Goal: Transaction & Acquisition: Book appointment/travel/reservation

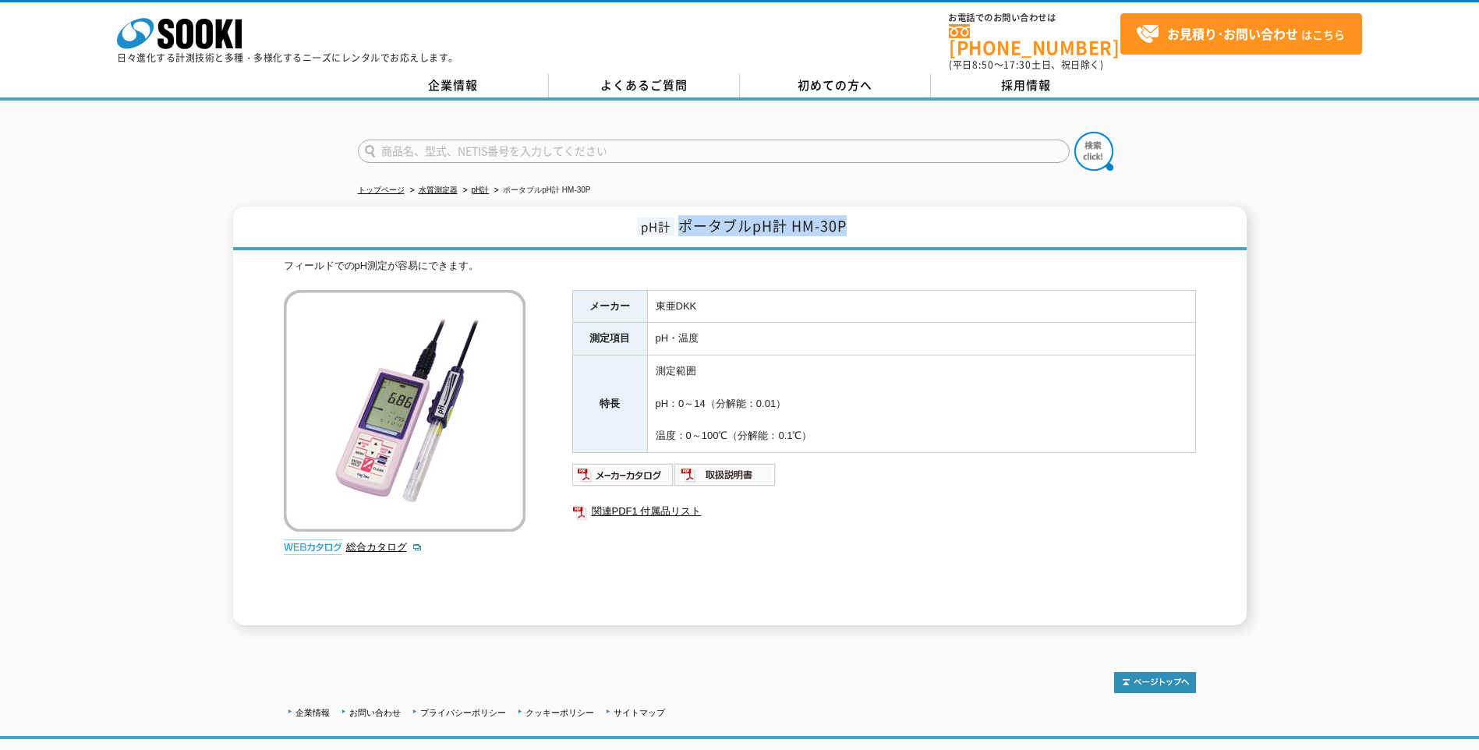
drag, startPoint x: 684, startPoint y: 210, endPoint x: 848, endPoint y: 224, distance: 164.3
click at [848, 224] on h1 "pH計 ポータブルpH計 HM-30P" at bounding box center [739, 229] width 1013 height 44
drag, startPoint x: 848, startPoint y: 224, endPoint x: 825, endPoint y: 224, distance: 23.4
copy span "ポータブルpH計 HM-30P"
click at [622, 464] on img at bounding box center [623, 474] width 102 height 25
